Goal: Navigation & Orientation: Go to known website

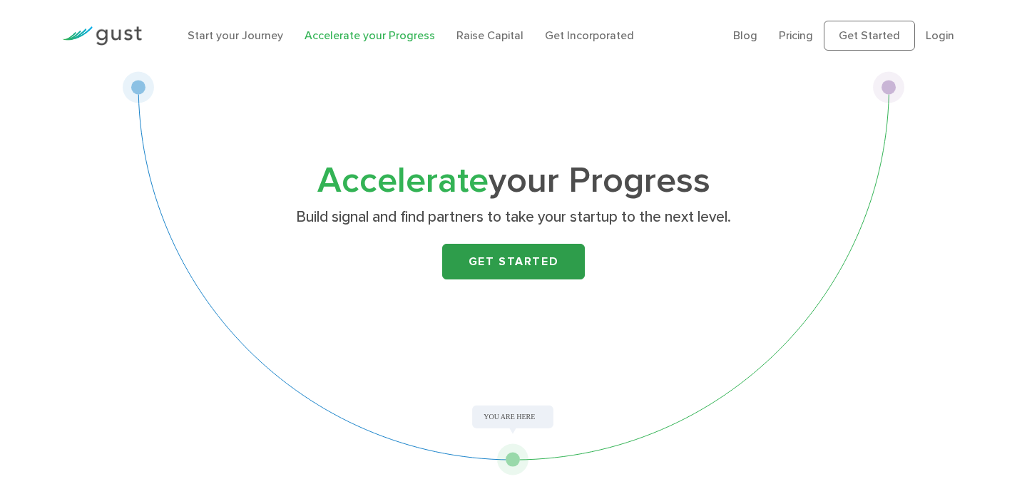
click at [513, 262] on link "Get Started" at bounding box center [513, 262] width 143 height 36
click at [249, 37] on link "Start your Journey" at bounding box center [236, 36] width 96 height 14
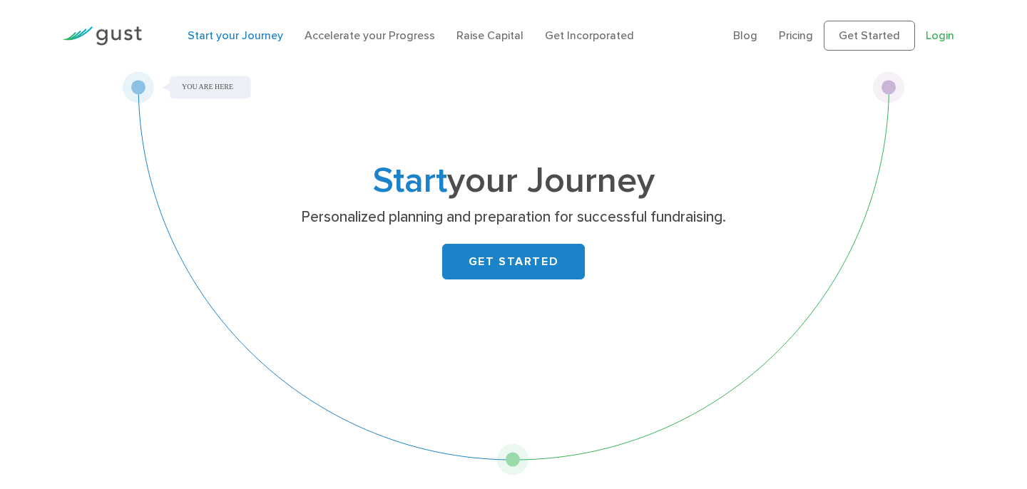
click at [948, 37] on link "Login" at bounding box center [939, 36] width 29 height 14
